Goal: Task Accomplishment & Management: Use online tool/utility

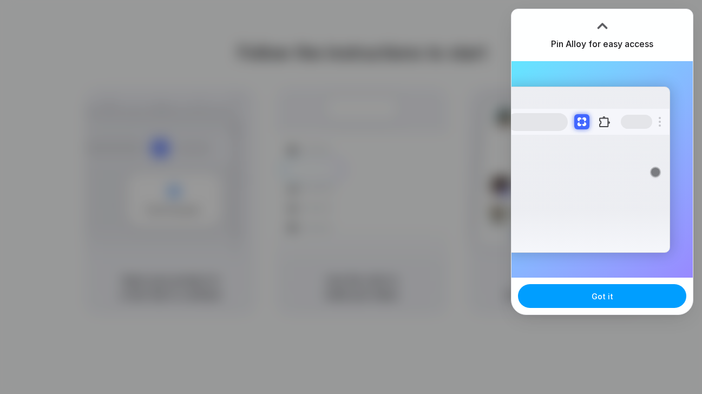
click at [586, 300] on button "Got it" at bounding box center [602, 296] width 168 height 24
